Goal: Task Accomplishment & Management: Use online tool/utility

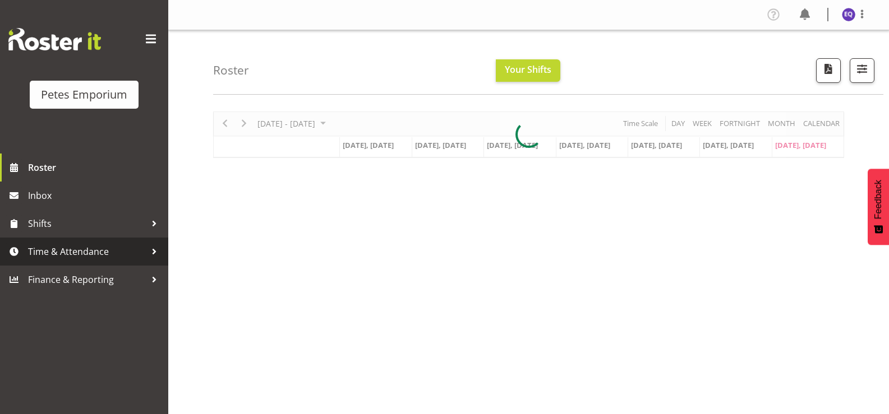
click at [93, 238] on link "Time & Attendance" at bounding box center [84, 252] width 168 height 28
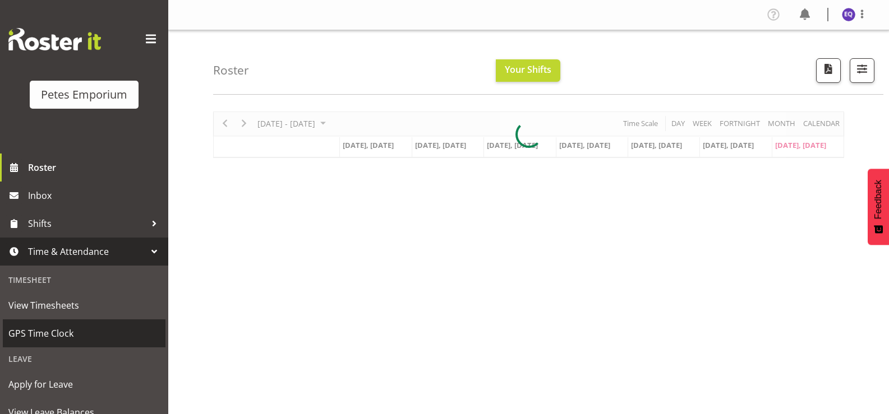
click at [60, 330] on span "GPS Time Clock" at bounding box center [83, 333] width 151 height 17
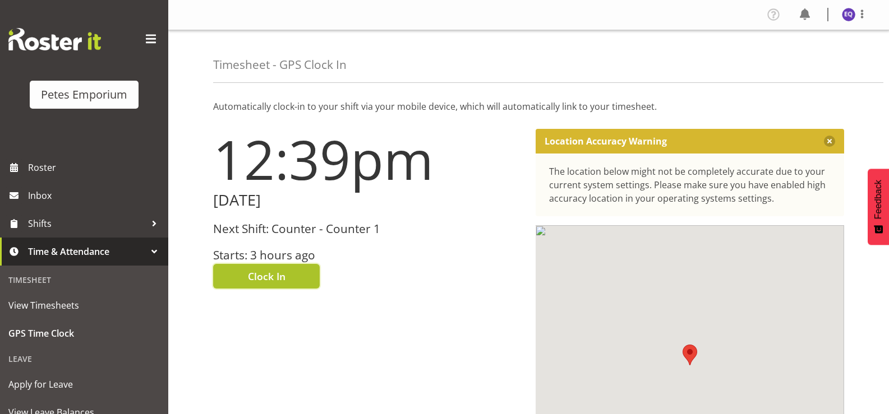
click at [261, 274] on span "Clock In" at bounding box center [267, 276] width 38 height 15
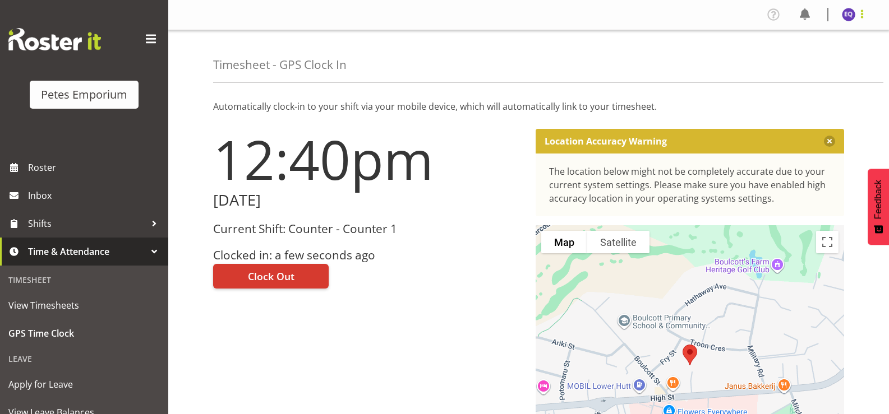
click at [861, 11] on span at bounding box center [861, 13] width 13 height 13
click at [798, 62] on link "Log Out" at bounding box center [815, 59] width 108 height 20
